Goal: Information Seeking & Learning: Check status

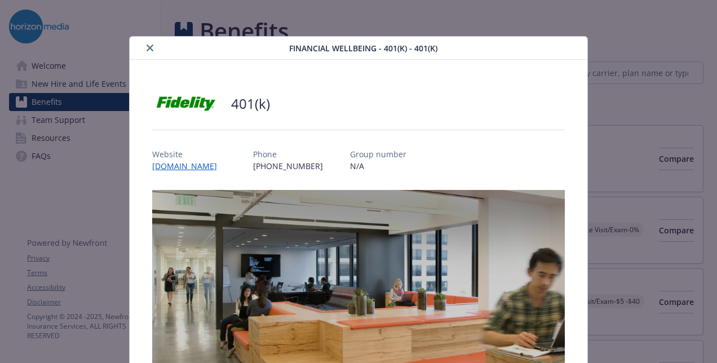
scroll to position [315, 0]
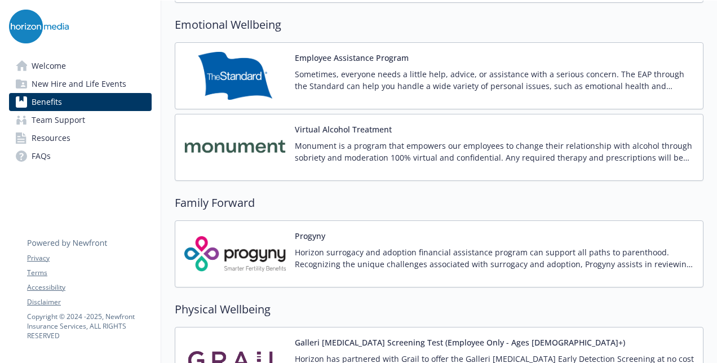
scroll to position [2225, 0]
